Goal: Task Accomplishment & Management: Manage account settings

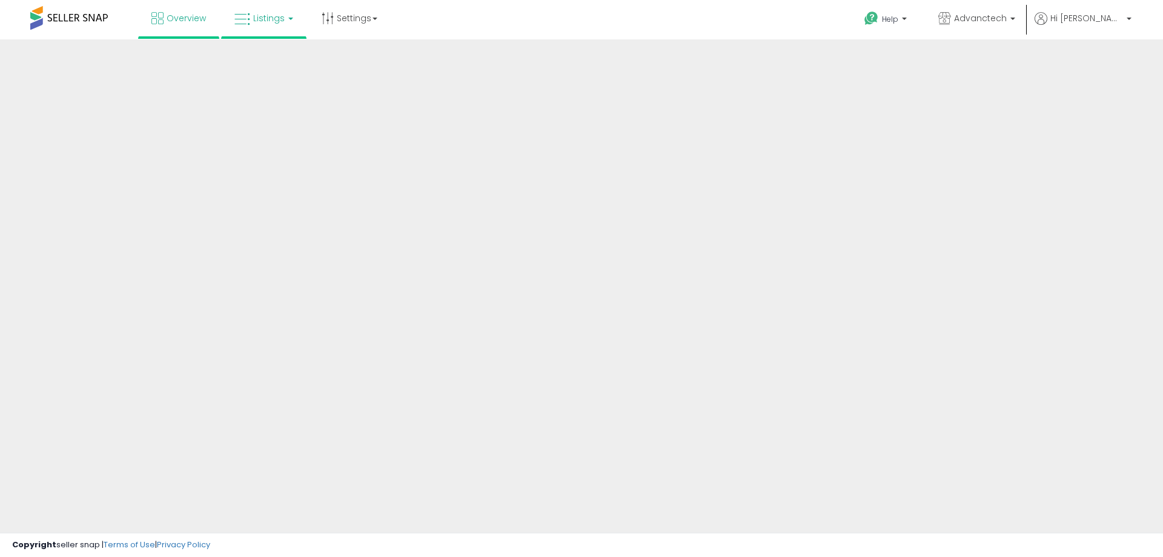
click at [259, 18] on span "Listings" at bounding box center [269, 18] width 32 height 12
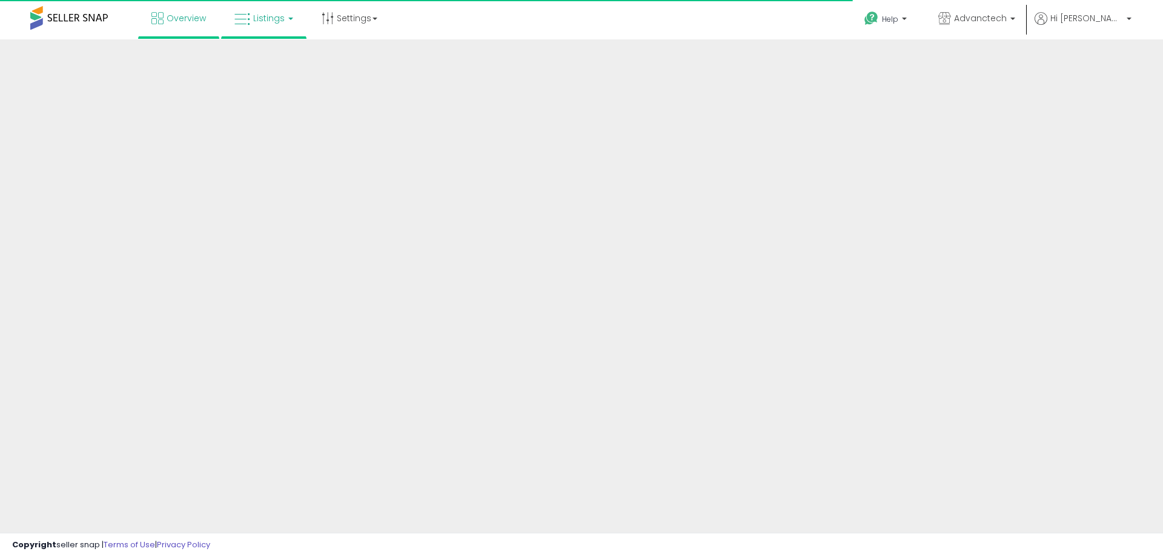
click at [278, 19] on link "Listings" at bounding box center [263, 18] width 77 height 36
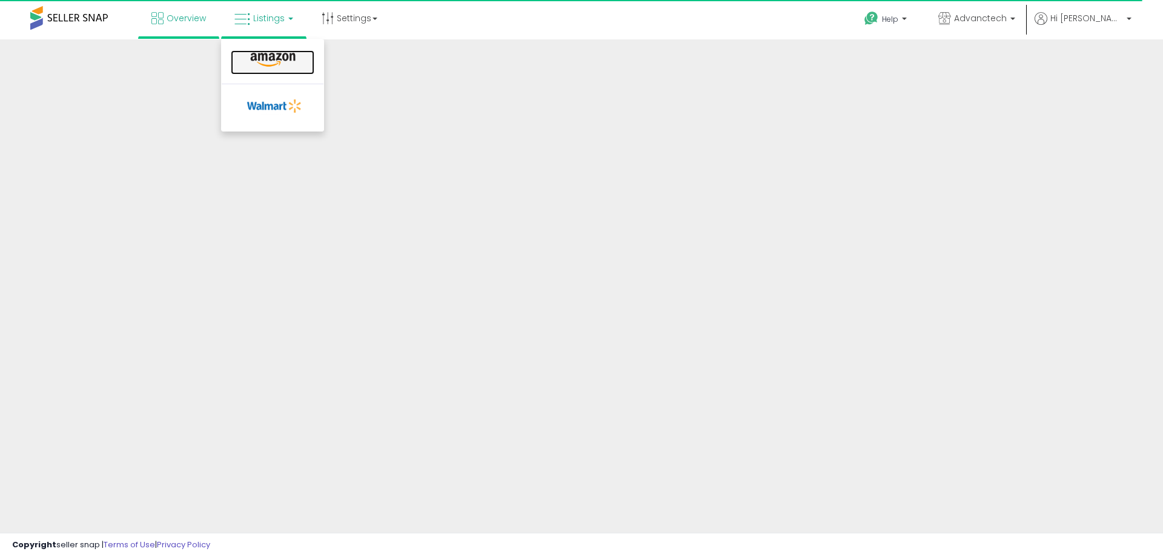
click at [273, 66] on icon at bounding box center [273, 60] width 53 height 16
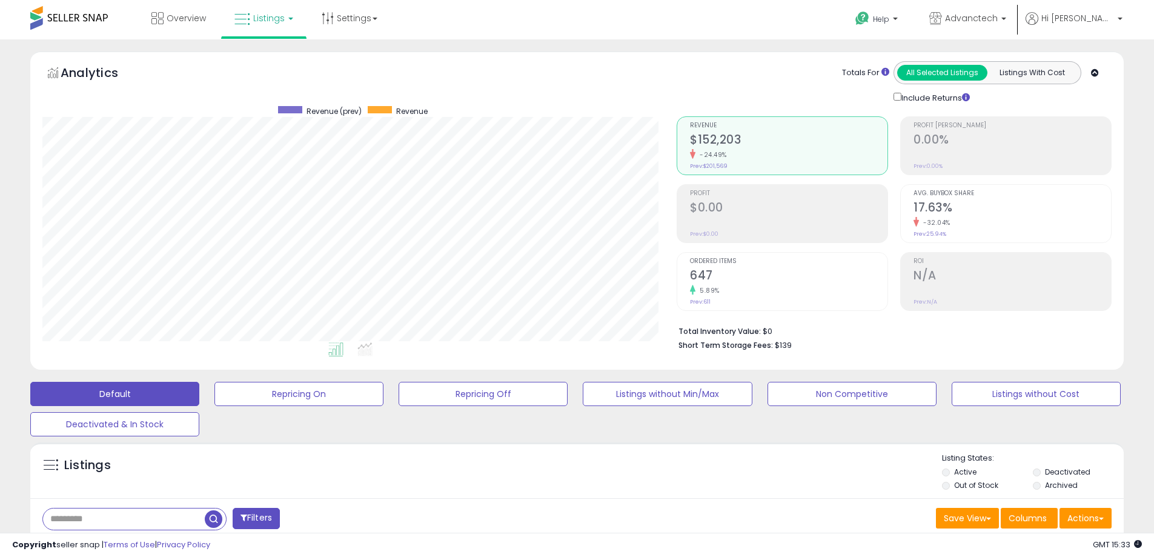
scroll to position [248, 634]
click at [283, 393] on button "Repricing On" at bounding box center [298, 394] width 169 height 24
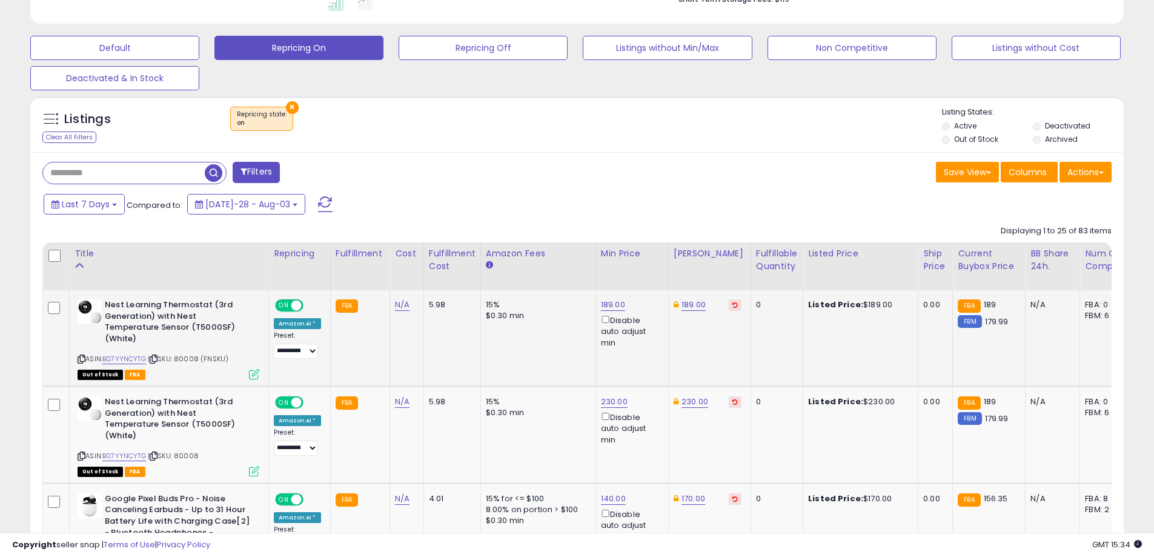
scroll to position [364, 0]
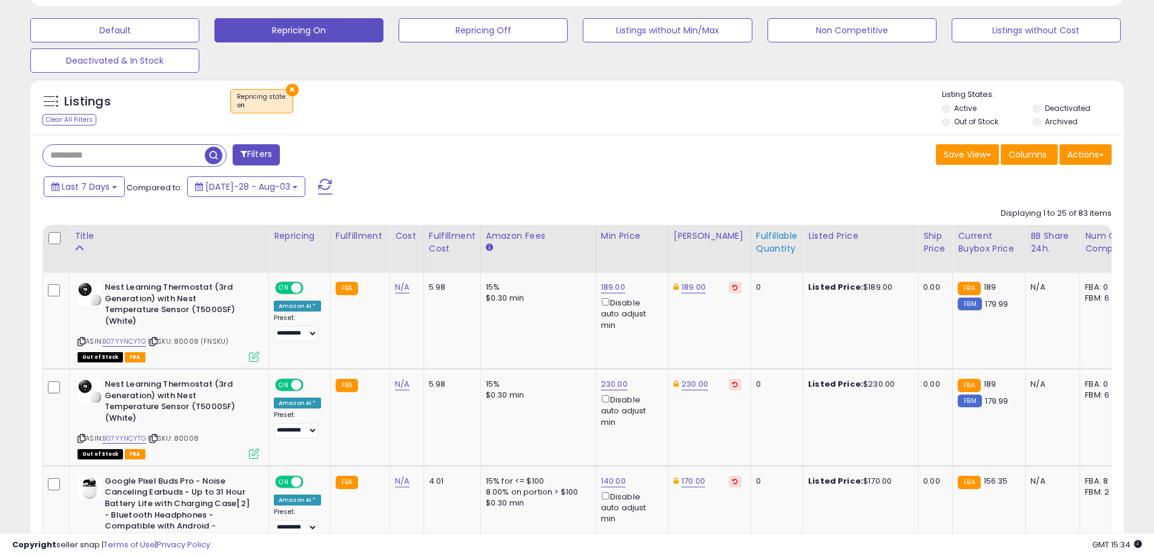
click at [756, 239] on div "Fulfillable Quantity" at bounding box center [777, 242] width 42 height 25
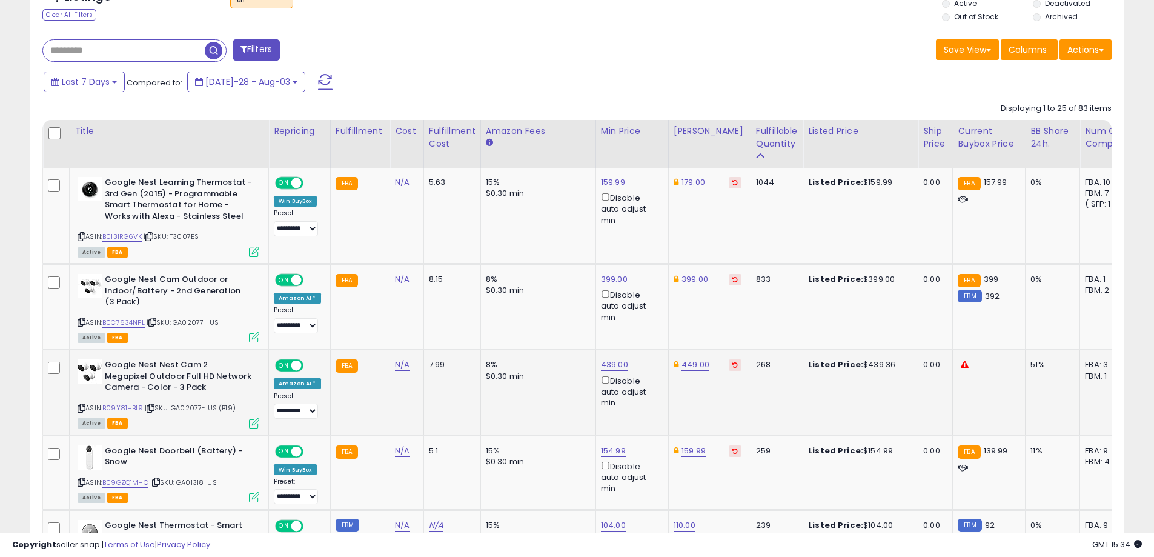
scroll to position [485, 0]
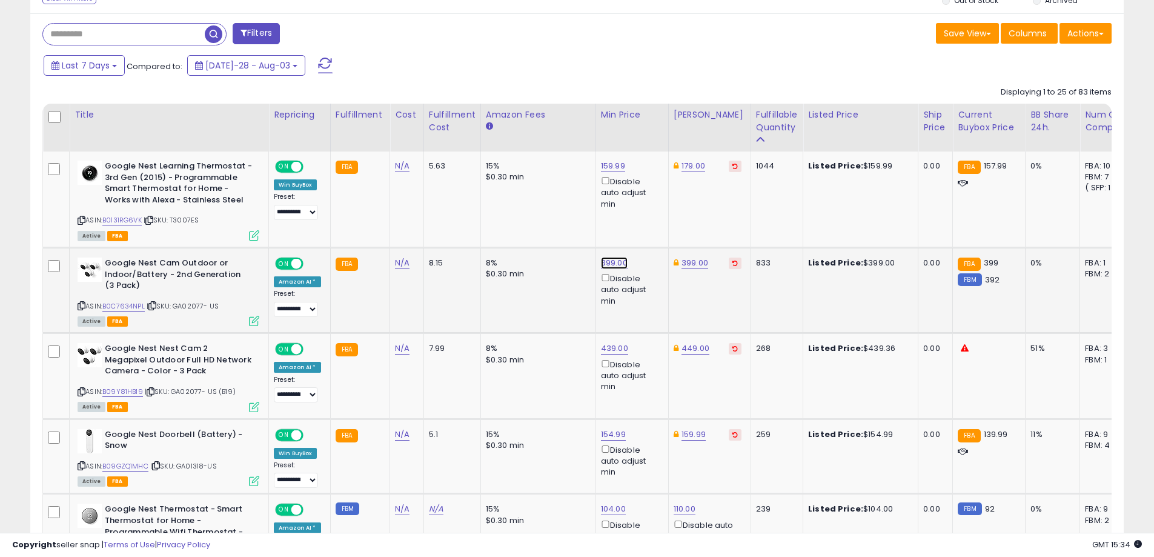
click at [604, 172] on link "399.00" at bounding box center [613, 166] width 24 height 12
drag, startPoint x: 559, startPoint y: 221, endPoint x: 482, endPoint y: 216, distance: 77.1
type input "******"
click at [654, 224] on button "submit" at bounding box center [643, 220] width 21 height 18
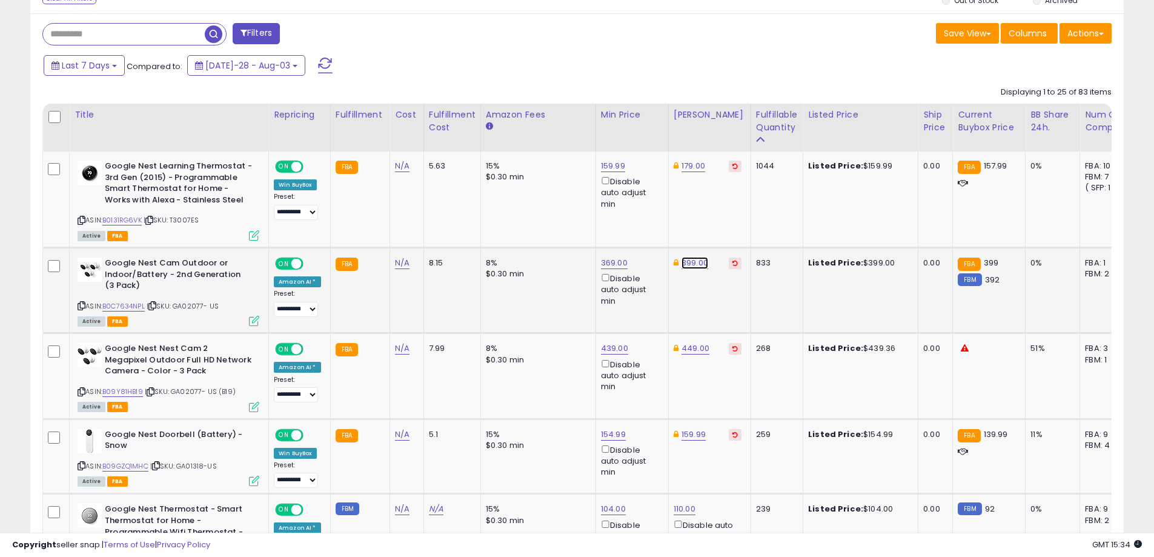
click at [698, 172] on link "399.00" at bounding box center [694, 166] width 24 height 12
drag, startPoint x: 639, startPoint y: 224, endPoint x: 571, endPoint y: 214, distance: 67.9
type input "***"
click at [728, 216] on icon "submit" at bounding box center [723, 219] width 7 height 7
